Goal: Task Accomplishment & Management: Use online tool/utility

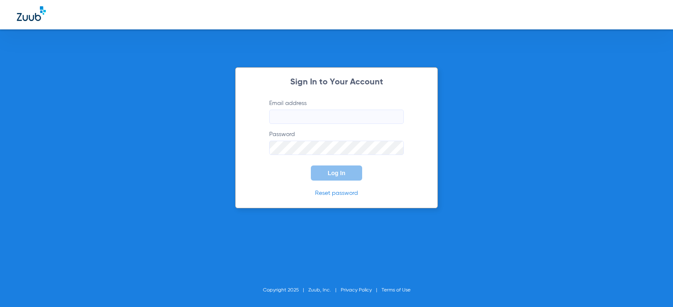
click at [307, 113] on input "Email address" at bounding box center [336, 117] width 135 height 14
type input "[EMAIL_ADDRESS][DOMAIN_NAME]"
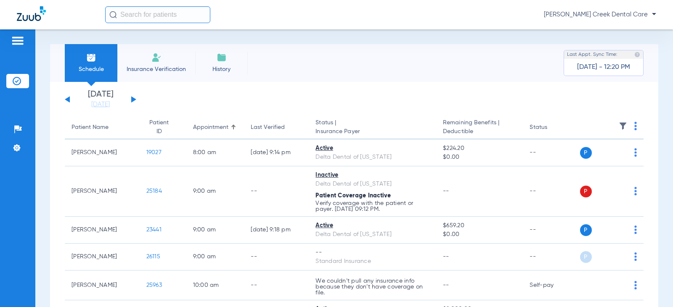
click at [153, 64] on li "Insurance Verification" at bounding box center [156, 63] width 78 height 38
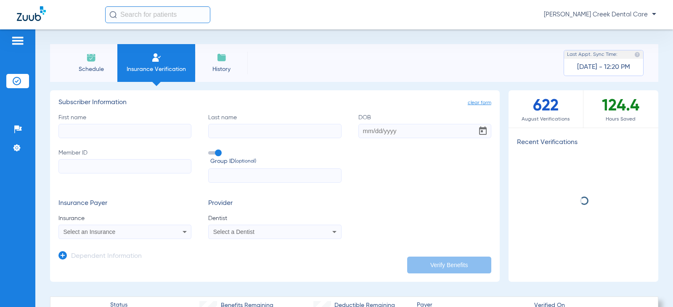
click at [106, 127] on input "First name" at bounding box center [124, 131] width 133 height 14
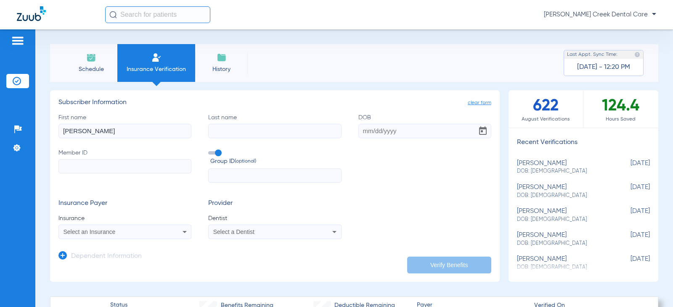
type input "[PERSON_NAME]"
type input "Fraser"
type input "[DATE]"
click at [132, 164] on input "Member ID" at bounding box center [124, 166] width 133 height 14
type input "831004849"
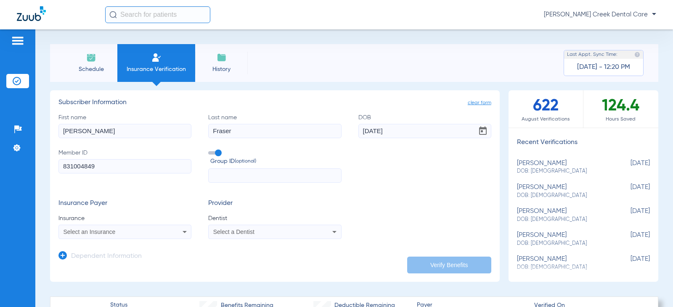
click at [251, 175] on input "text" at bounding box center [274, 176] width 133 height 14
type input "411870"
click at [299, 230] on div "Select a Dentist" at bounding box center [262, 232] width 99 height 6
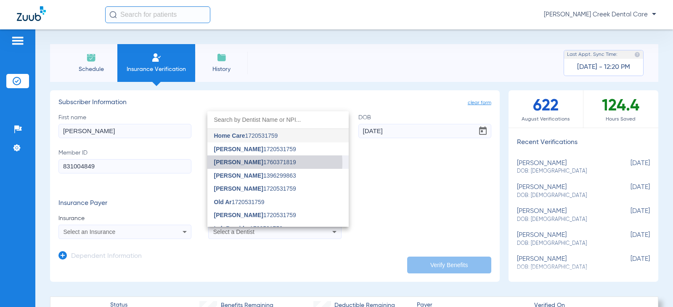
click at [263, 163] on span "[PERSON_NAME] 1760371819" at bounding box center [255, 162] width 82 height 6
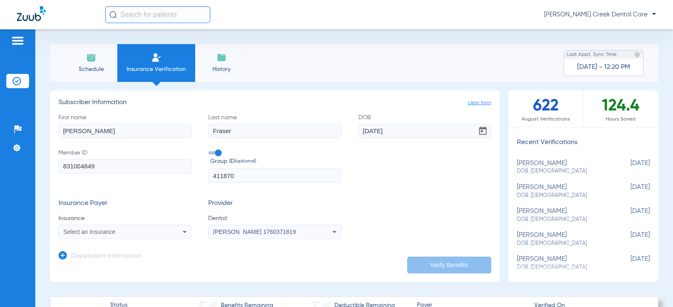
click at [161, 232] on div "Select an Insurance" at bounding box center [125, 232] width 132 height 10
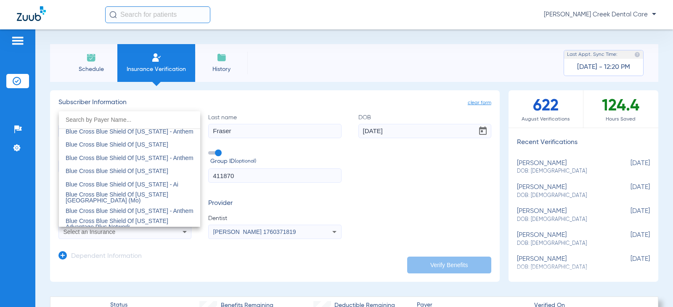
scroll to position [690, 0]
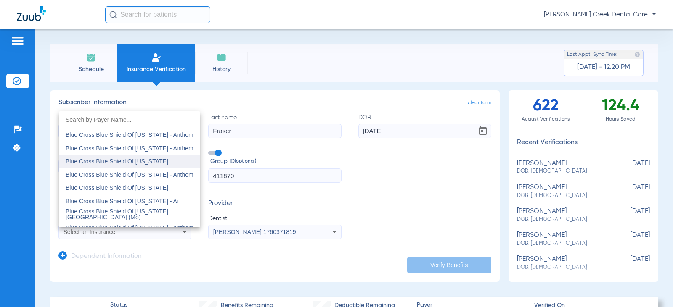
click at [130, 164] on span "Blue Cross Blue Shield Of [US_STATE]" at bounding box center [117, 161] width 103 height 7
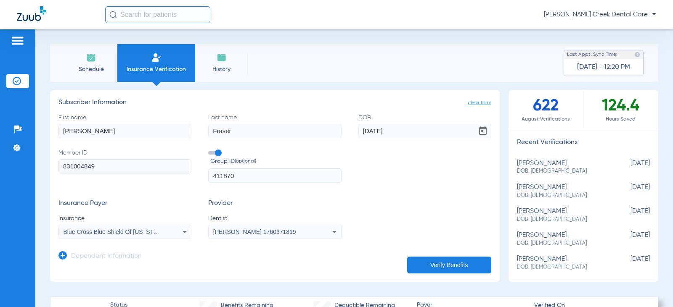
click at [426, 264] on button "Verify Benefits" at bounding box center [449, 265] width 84 height 17
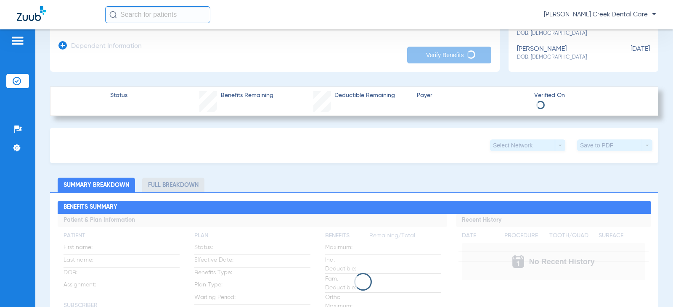
scroll to position [168, 0]
